Goal: Information Seeking & Learning: Learn about a topic

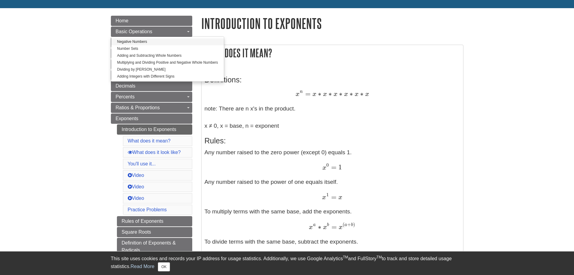
scroll to position [60, 0]
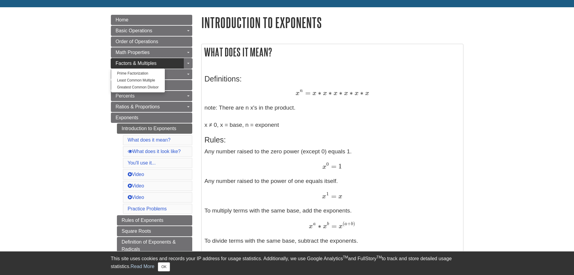
click at [126, 66] on link "Factors & Multiples" at bounding box center [151, 63] width 81 height 10
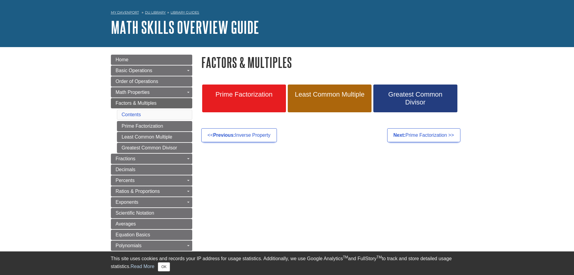
scroll to position [30, 0]
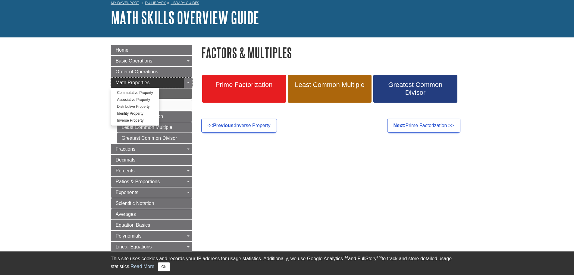
click at [115, 81] on link "Math Properties" at bounding box center [151, 83] width 81 height 10
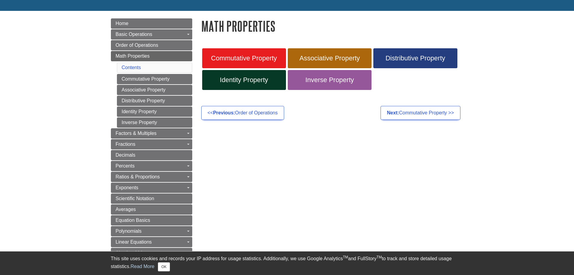
scroll to position [60, 0]
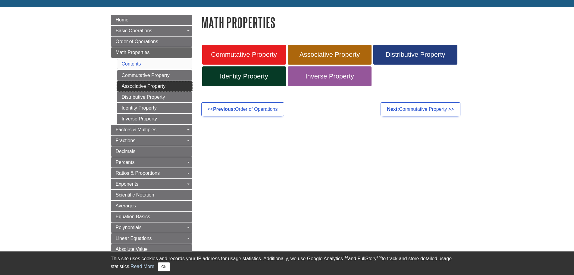
click at [128, 87] on link "Associative Property" at bounding box center [154, 86] width 75 height 10
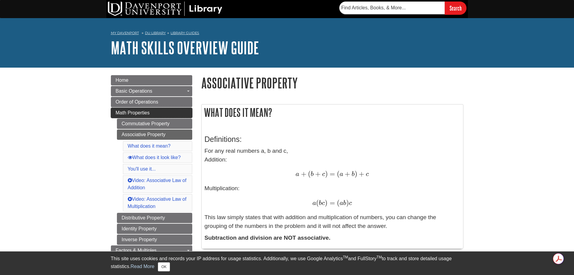
click at [119, 112] on span "Math Properties" at bounding box center [133, 112] width 34 height 5
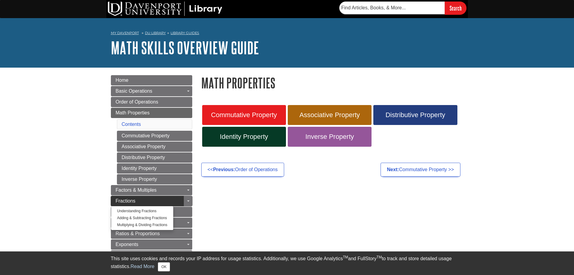
click at [123, 198] on span "Fractions" at bounding box center [126, 200] width 20 height 5
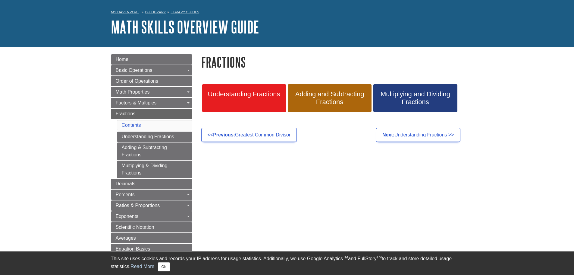
scroll to position [30, 0]
